Goal: Task Accomplishment & Management: Use online tool/utility

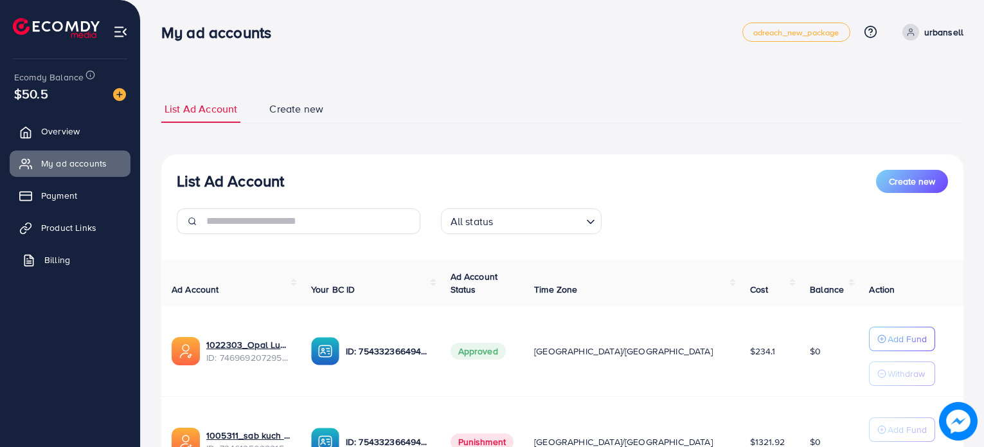
scroll to position [81, 0]
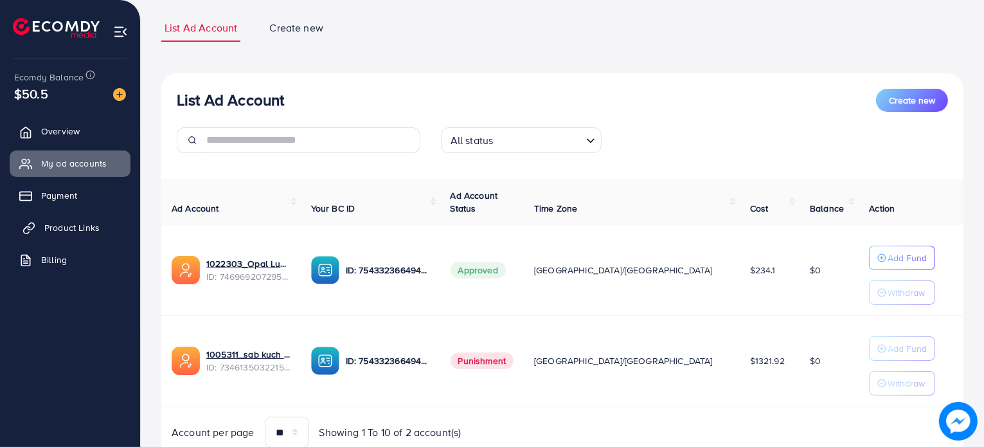
click at [98, 238] on link "Product Links" at bounding box center [70, 228] width 121 height 26
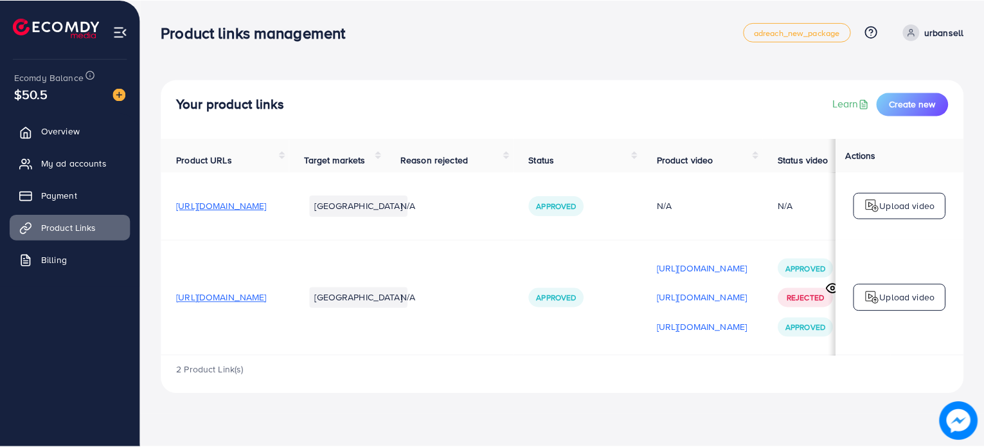
scroll to position [0, 213]
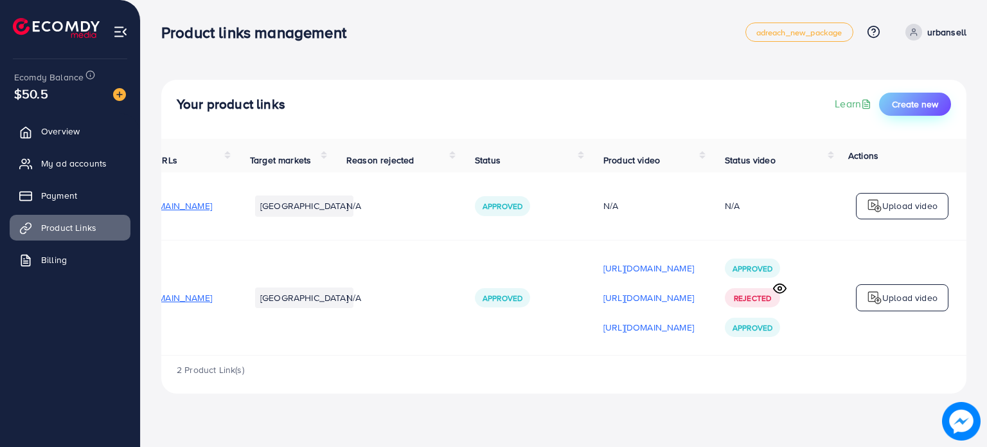
click at [915, 107] on span "Create new" at bounding box center [915, 104] width 46 height 13
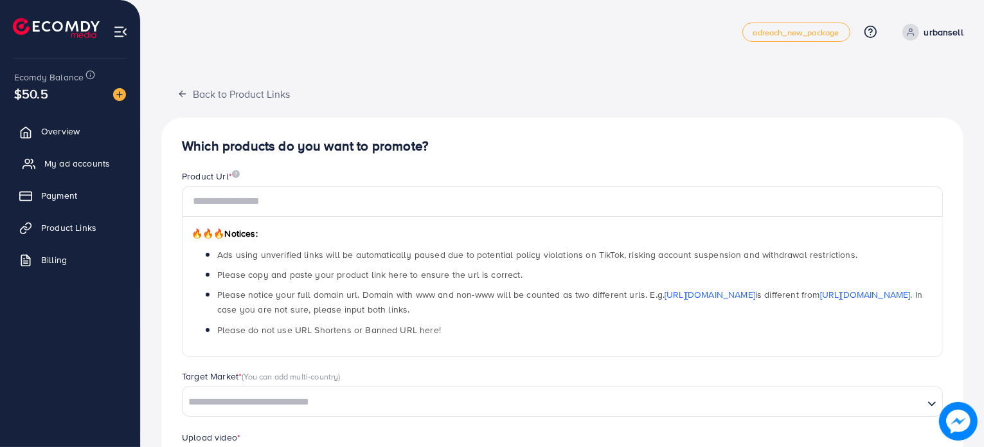
click at [66, 157] on span "My ad accounts" at bounding box center [77, 163] width 66 height 13
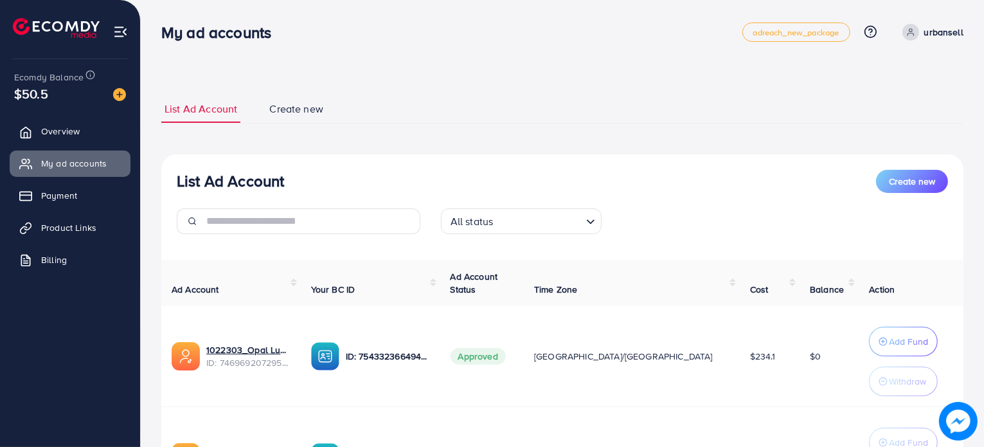
scroll to position [80, 0]
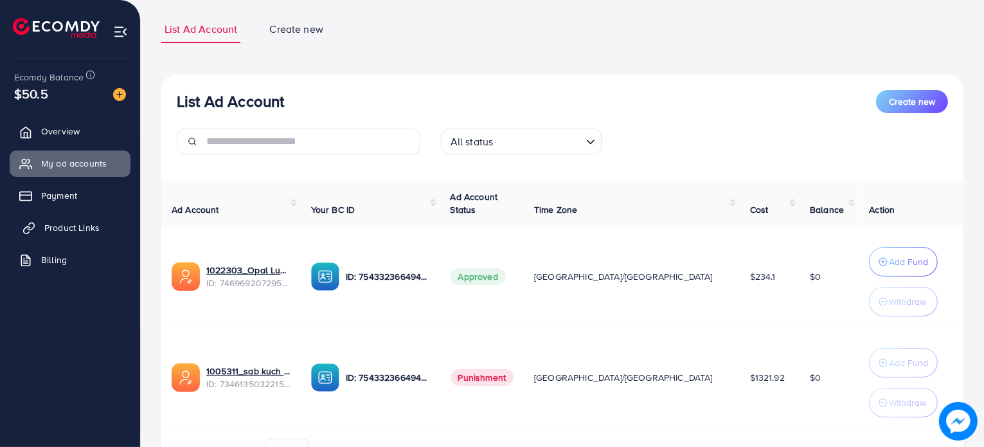
click at [87, 222] on span "Product Links" at bounding box center [71, 227] width 55 height 13
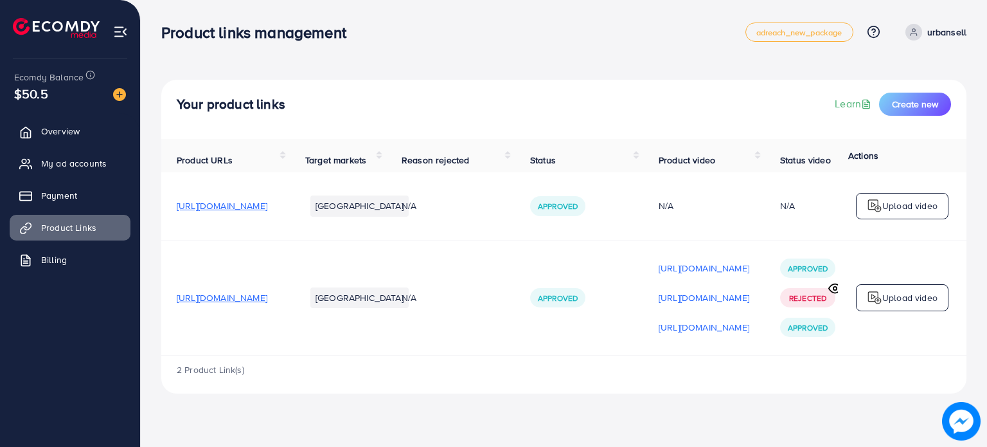
click at [267, 300] on span "[URL][DOMAIN_NAME]" at bounding box center [222, 297] width 91 height 13
